Goal: Check status

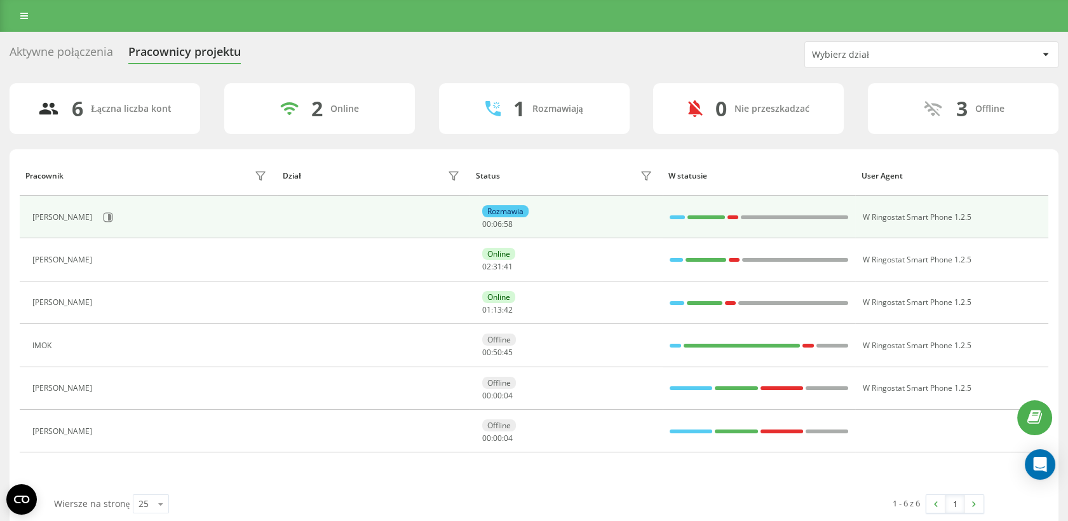
drag, startPoint x: 0, startPoint y: 0, endPoint x: 168, endPoint y: 226, distance: 281.2
click at [168, 223] on div "[PERSON_NAME]" at bounding box center [151, 218] width 238 height 22
click at [144, 214] on div "[PERSON_NAME]" at bounding box center [151, 218] width 238 height 22
click at [113, 211] on button at bounding box center [108, 217] width 19 height 19
click at [111, 219] on icon at bounding box center [109, 217] width 10 height 10
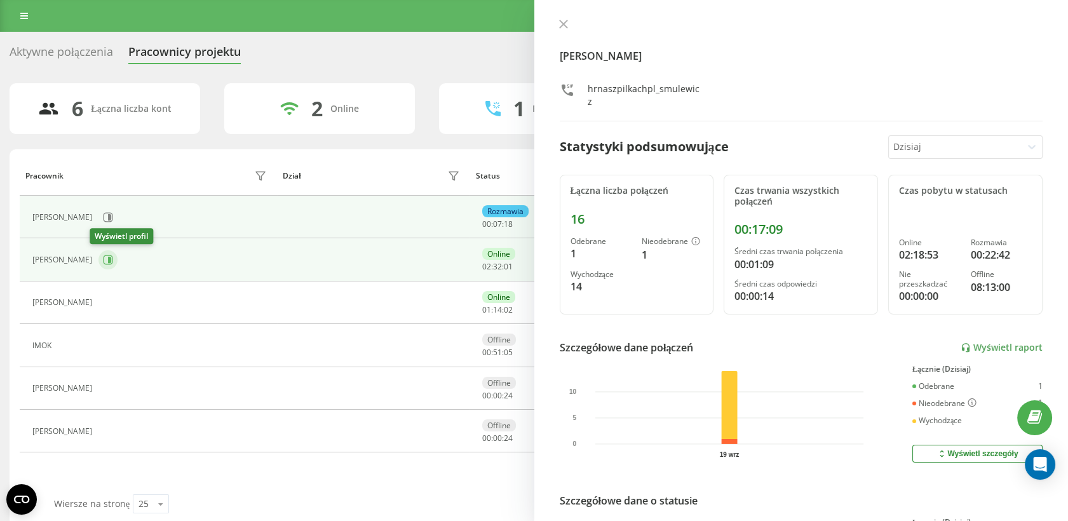
click at [107, 259] on button at bounding box center [108, 259] width 19 height 19
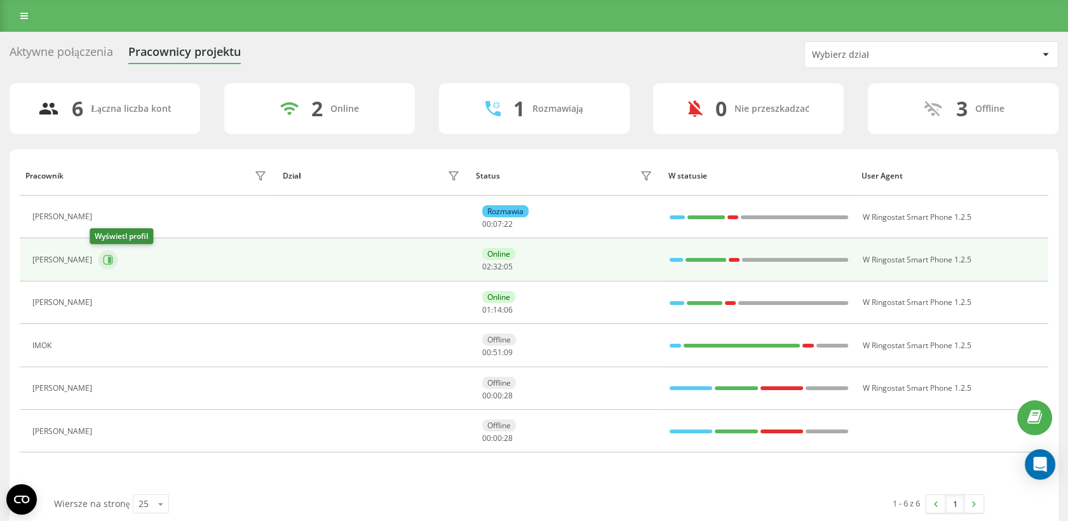
click at [108, 262] on icon at bounding box center [109, 260] width 3 height 6
click at [103, 263] on icon at bounding box center [108, 260] width 10 height 10
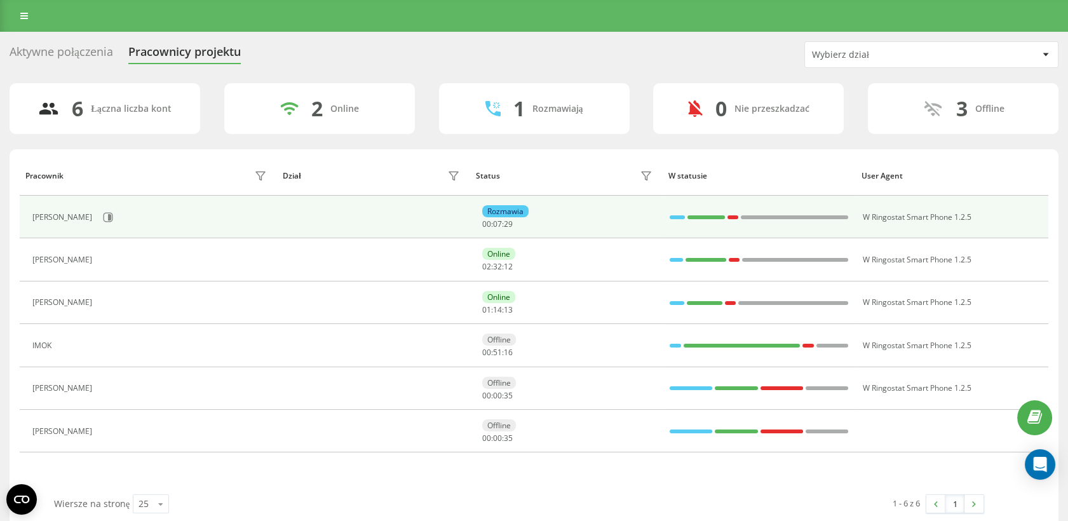
click at [507, 207] on div "Rozmawia" at bounding box center [505, 211] width 46 height 12
